Goal: Transaction & Acquisition: Download file/media

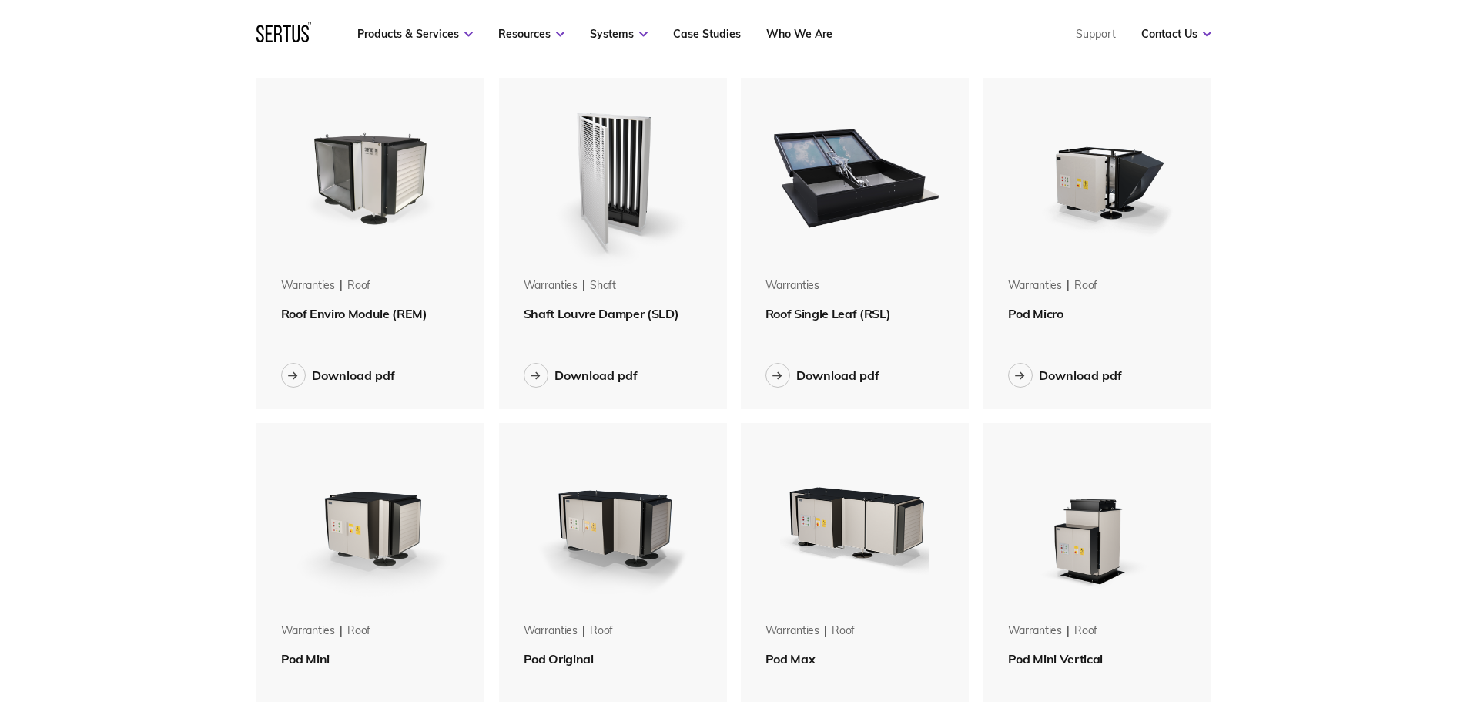
scroll to position [154, 0]
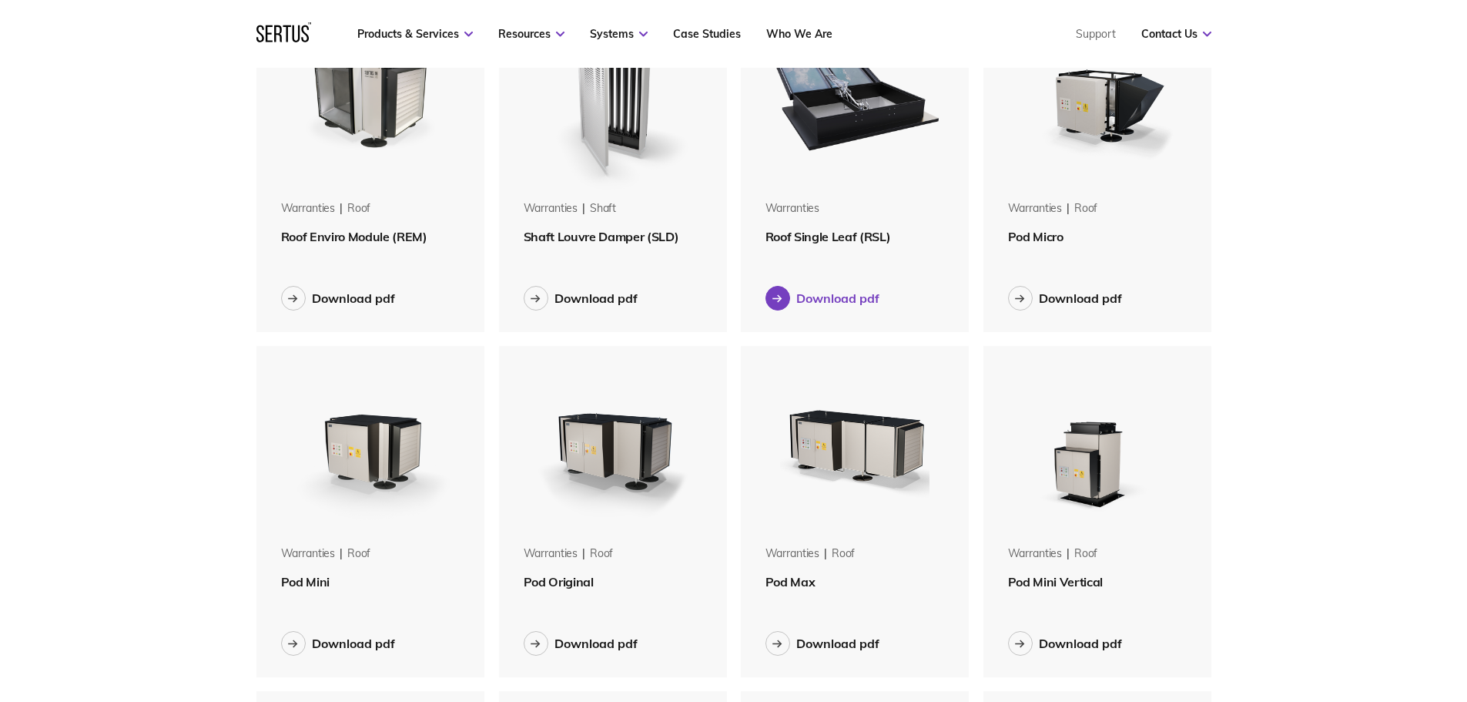
click at [838, 298] on div "Download pdf" at bounding box center [837, 297] width 83 height 15
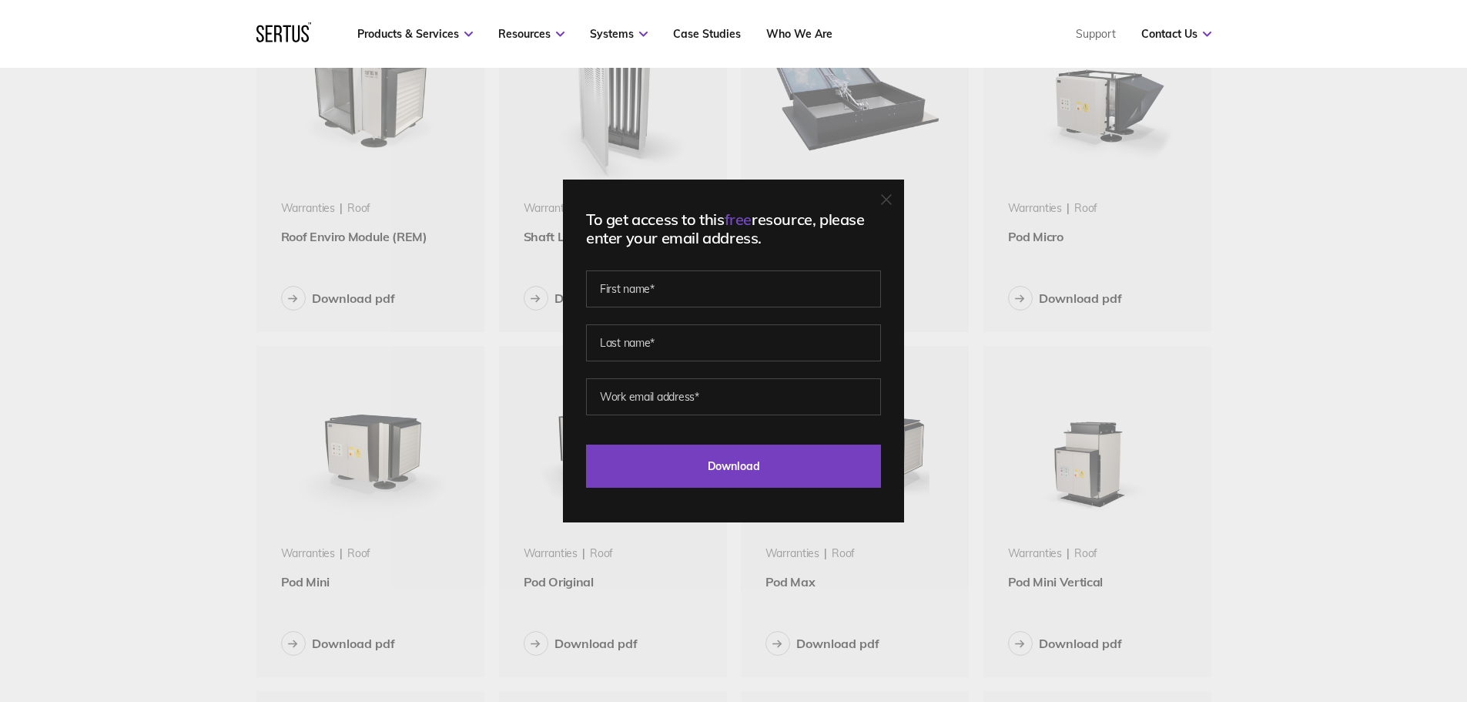
click at [887, 198] on icon at bounding box center [886, 199] width 11 height 11
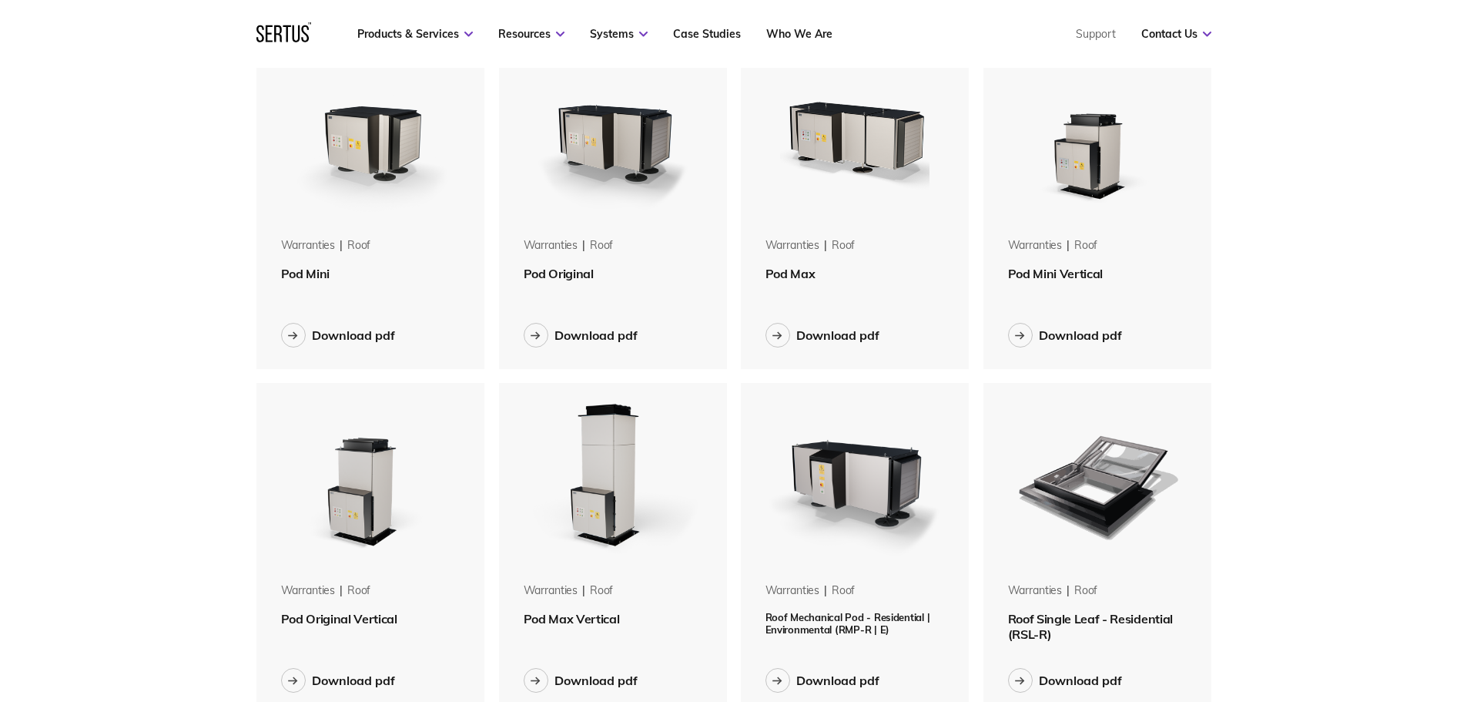
scroll to position [770, 0]
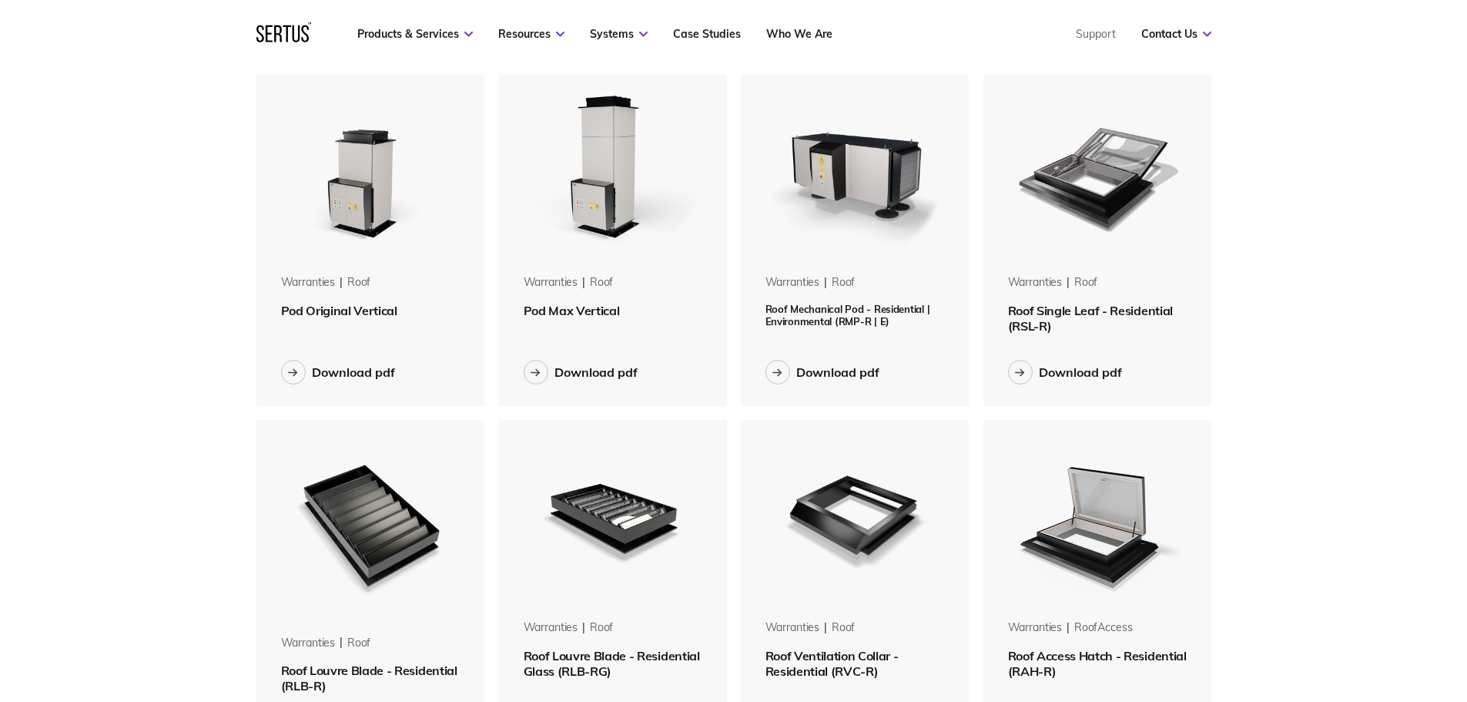
click at [1109, 306] on span "Roof Single Leaf - Residential (RSL-R)" at bounding box center [1090, 318] width 165 height 31
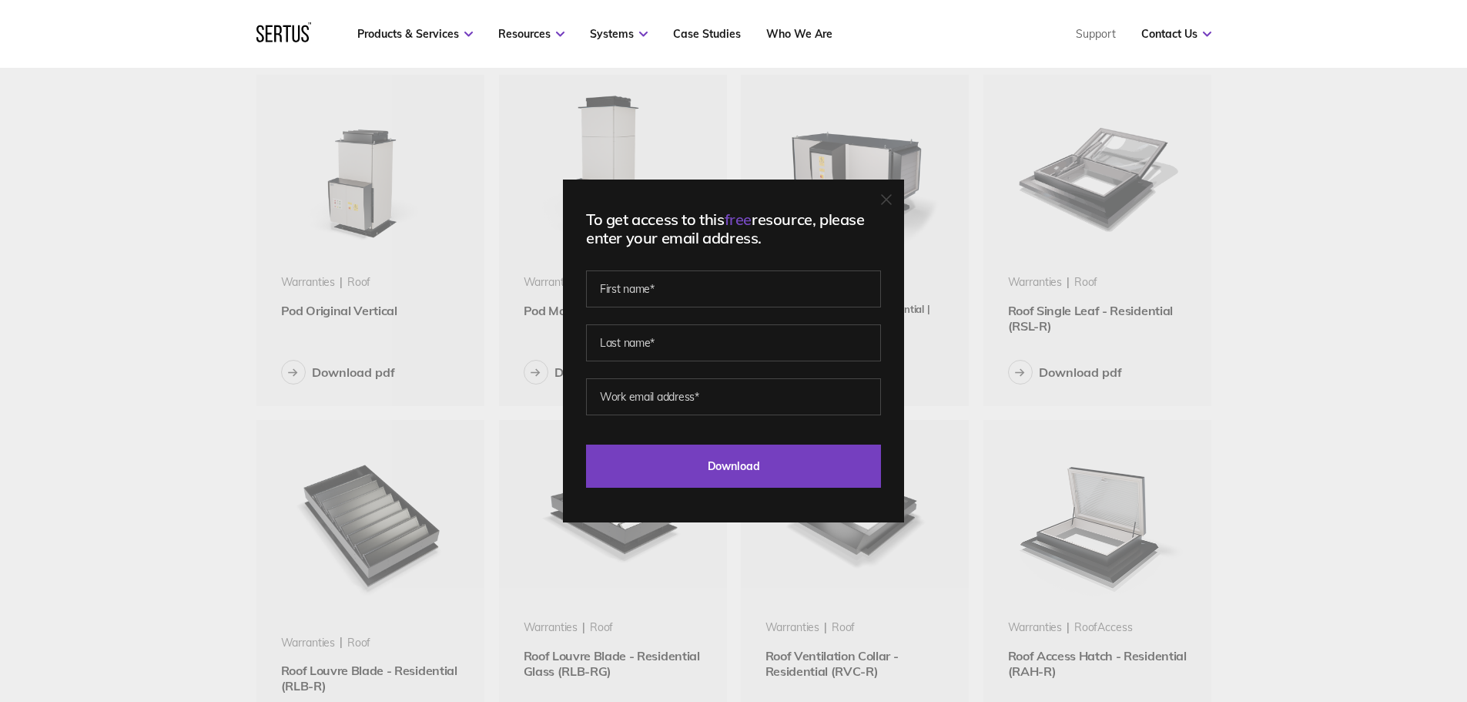
click at [892, 193] on div at bounding box center [886, 200] width 11 height 15
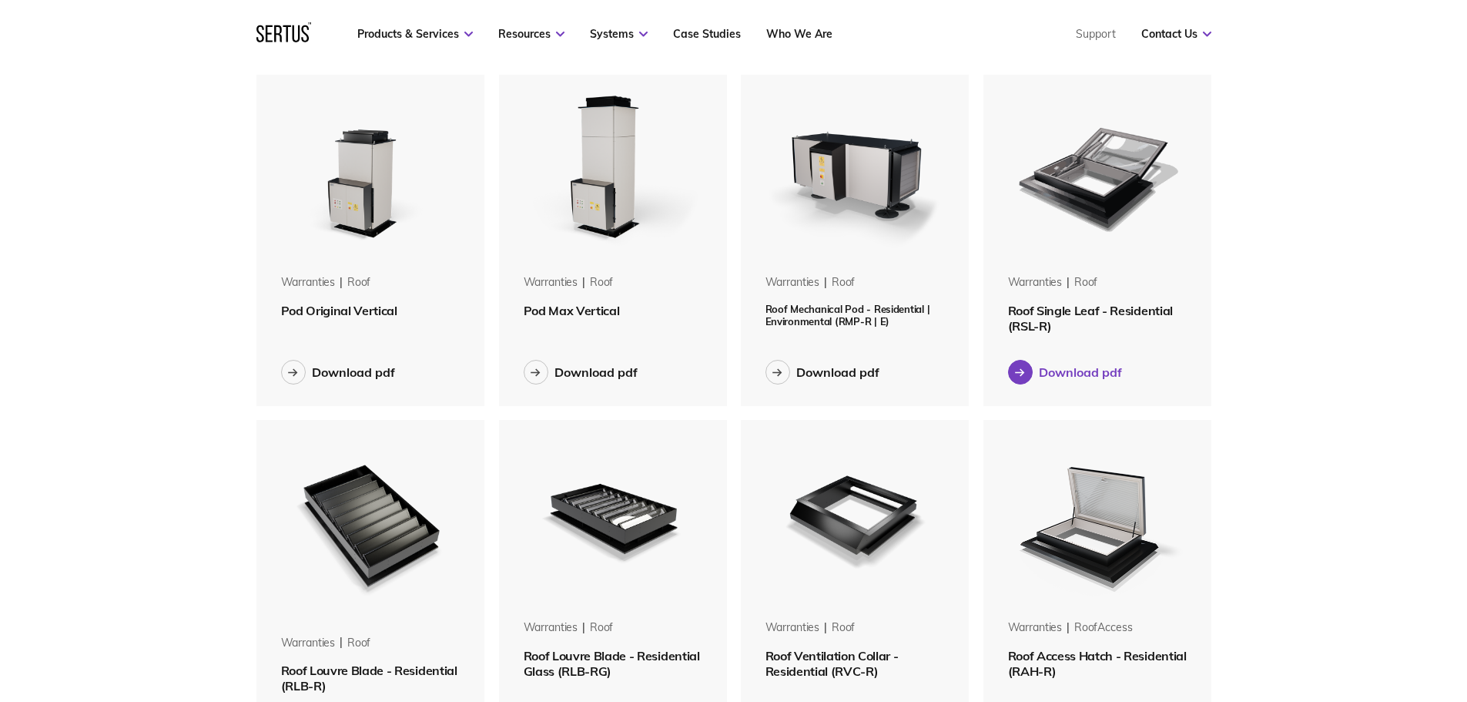
click at [1063, 375] on div "Download pdf" at bounding box center [1080, 371] width 83 height 15
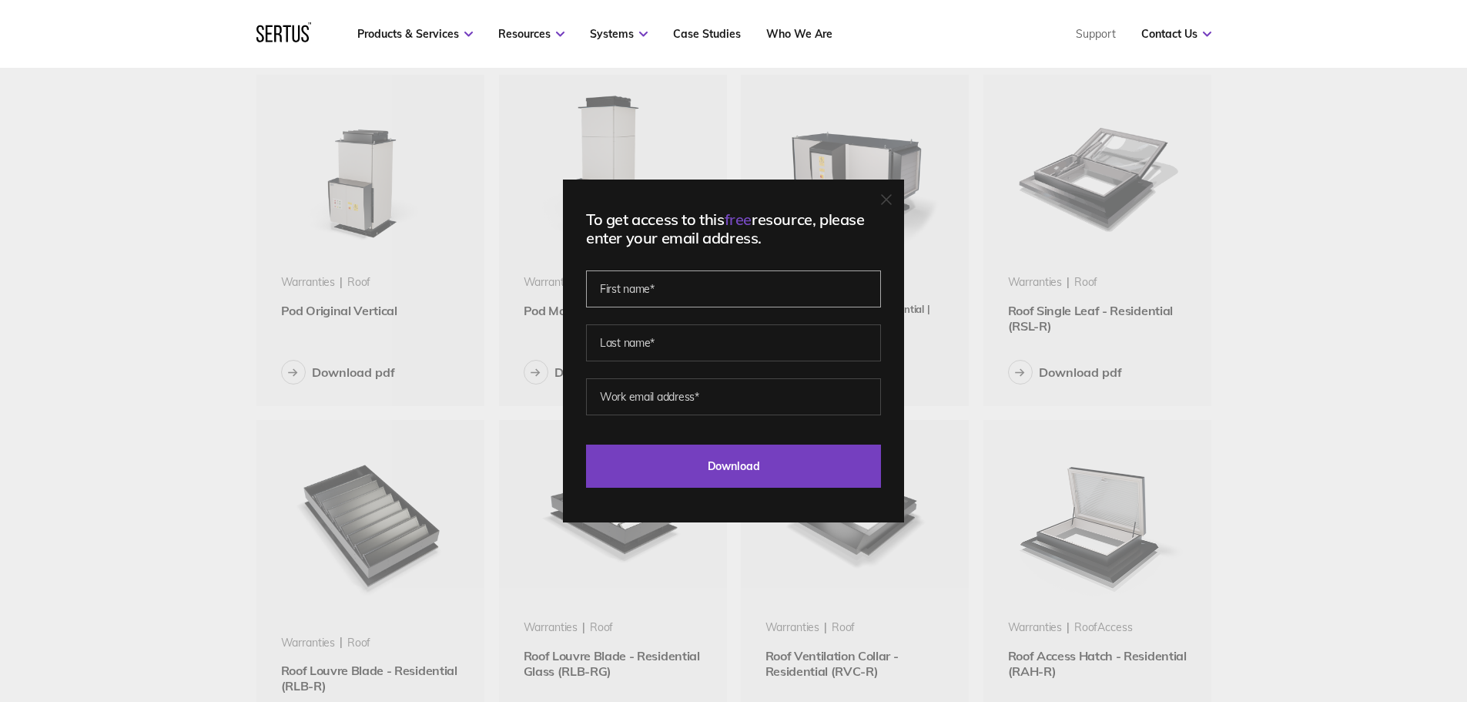
click at [690, 290] on input "text" at bounding box center [733, 288] width 295 height 37
type input "[PERSON_NAME]"
click at [621, 343] on input "text" at bounding box center [733, 342] width 295 height 37
type input "[PERSON_NAME]"
click at [635, 401] on input "email" at bounding box center [733, 396] width 295 height 37
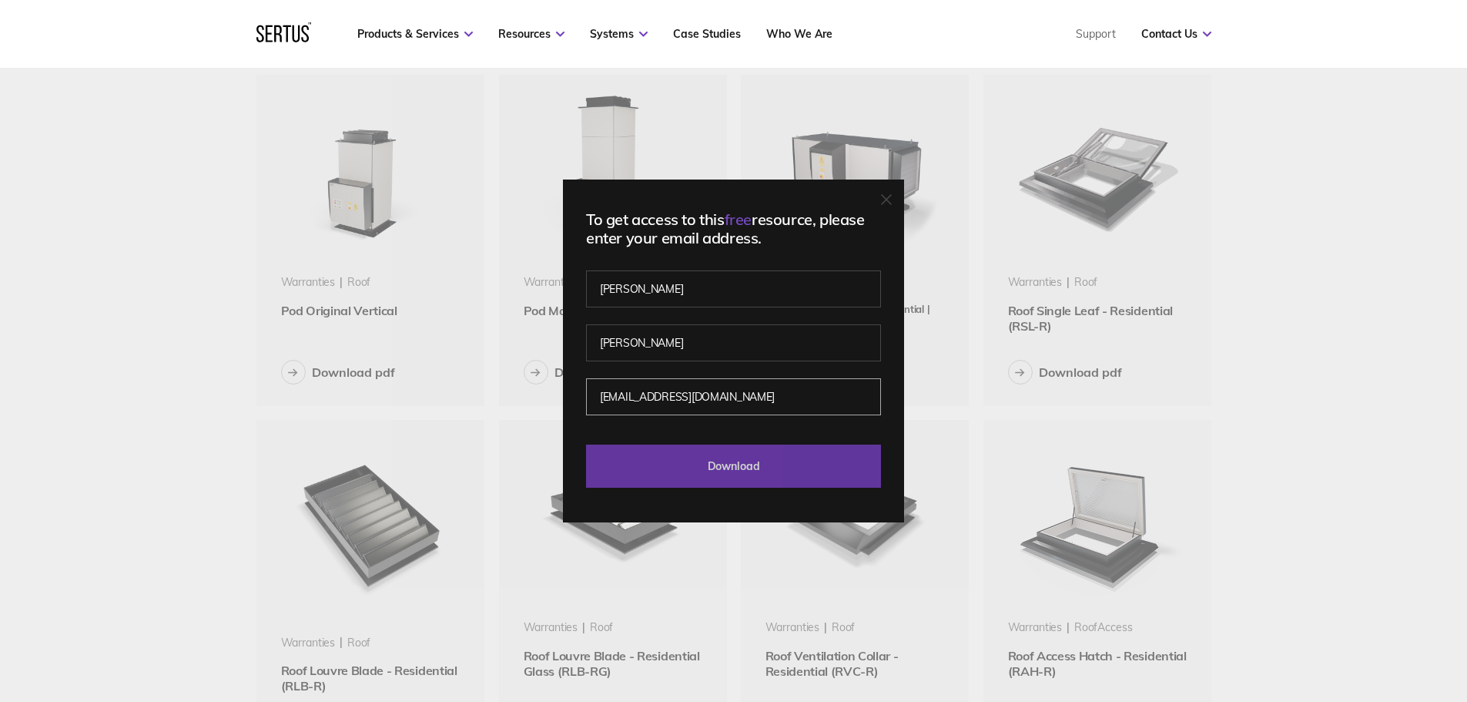
type input "[EMAIL_ADDRESS][DOMAIN_NAME]"
click at [713, 465] on input "Download" at bounding box center [733, 465] width 295 height 43
